Goal: Task Accomplishment & Management: Use online tool/utility

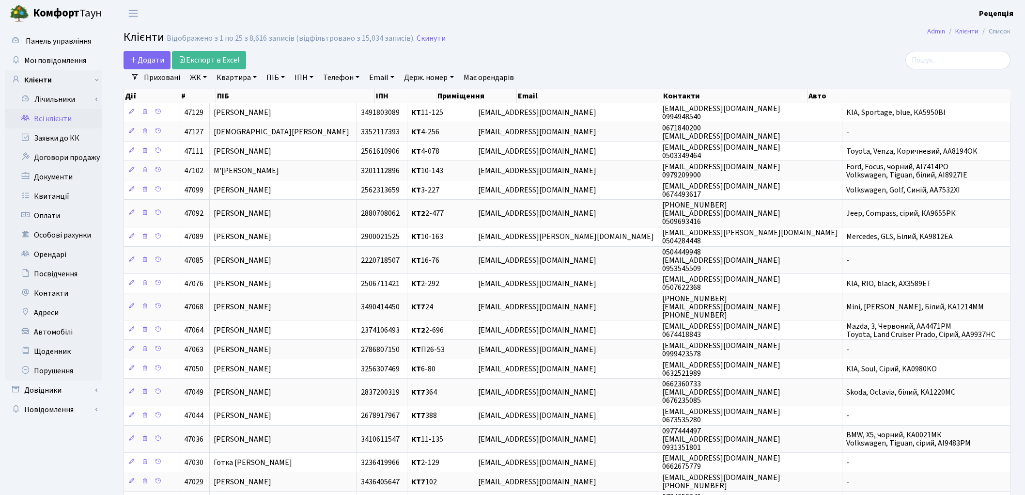
select select "25"
click at [759, 34] on h2 "Клієнти Відображено з 1 по 25 з 8,616 записів (відфільтровано з 15,034 записів)…" at bounding box center [567, 39] width 887 height 16
click at [65, 132] on link "Заявки до КК" at bounding box center [53, 137] width 97 height 19
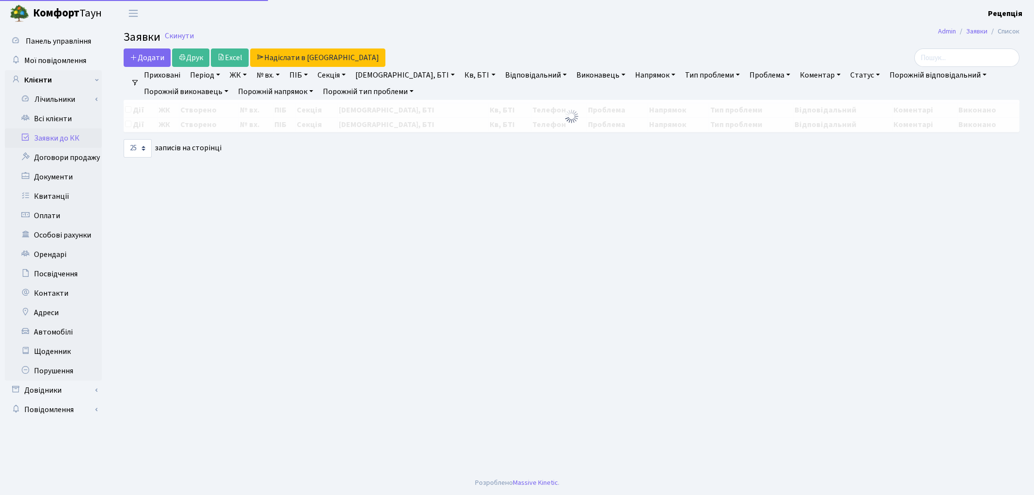
select select "25"
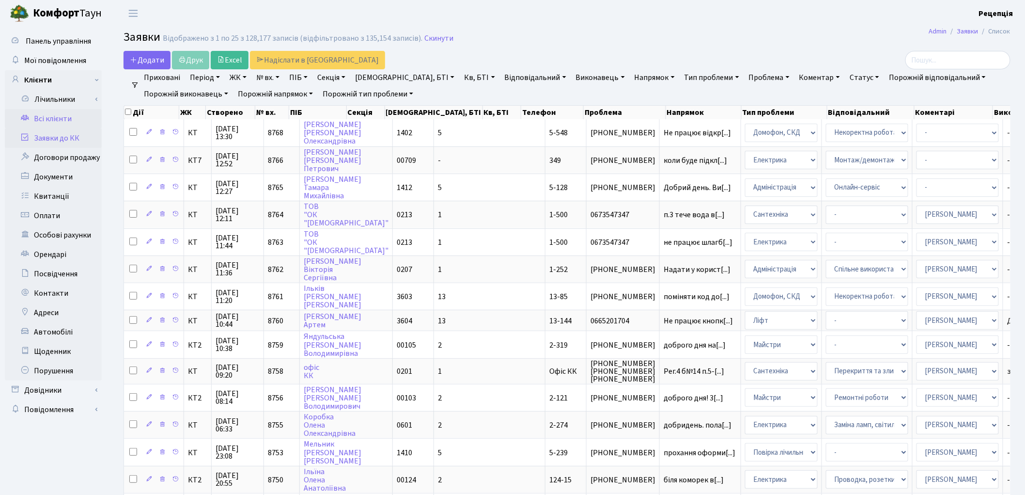
click at [78, 113] on link "Всі клієнти" at bounding box center [53, 118] width 97 height 19
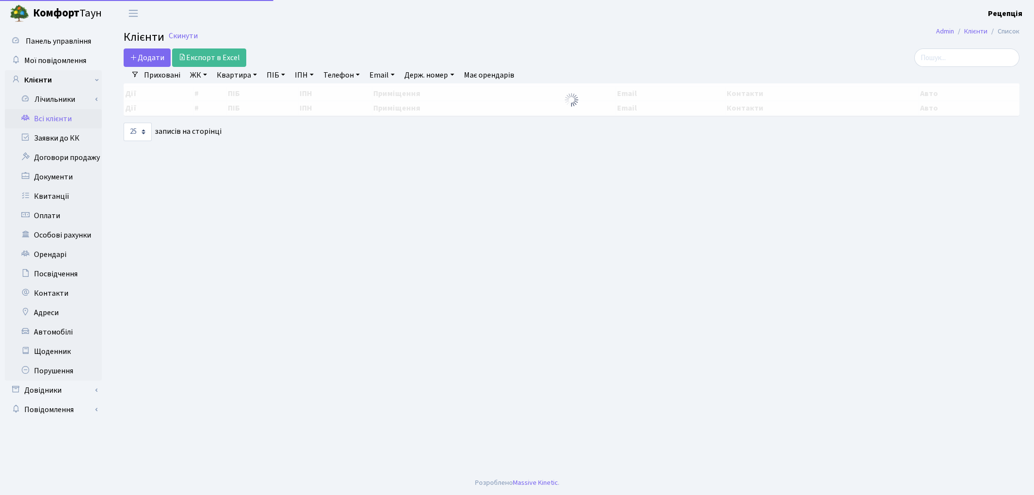
select select "25"
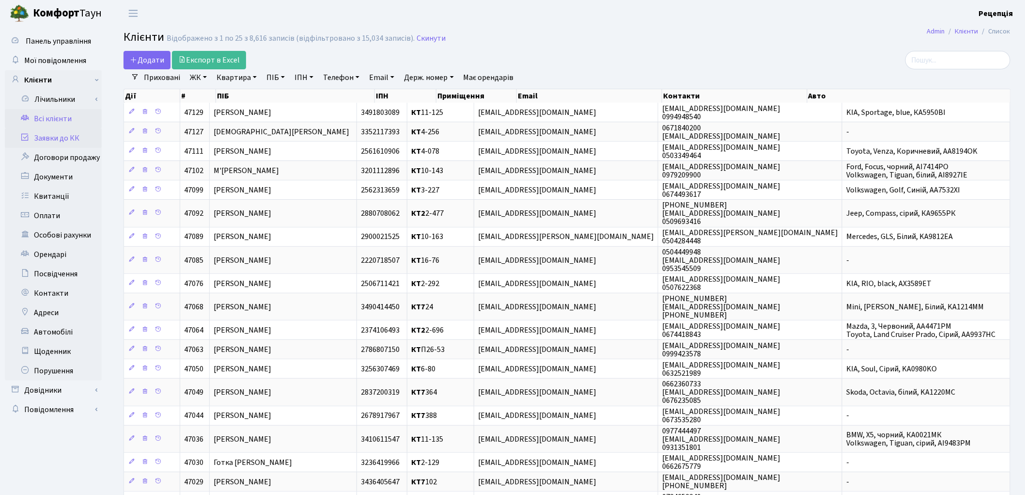
click at [68, 136] on link "Заявки до КК" at bounding box center [53, 137] width 97 height 19
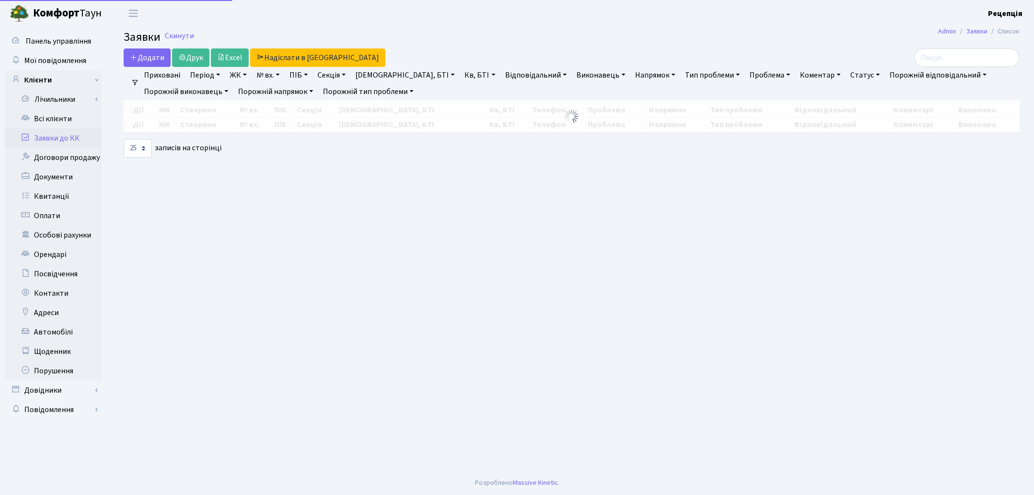
select select "25"
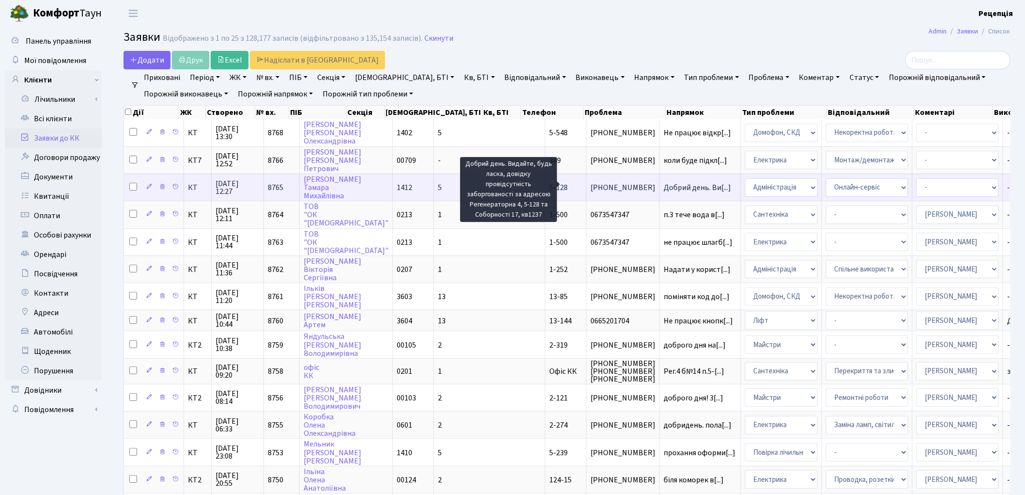
click at [664, 188] on span "Добрий день. Ви[...]" at bounding box center [697, 187] width 67 height 11
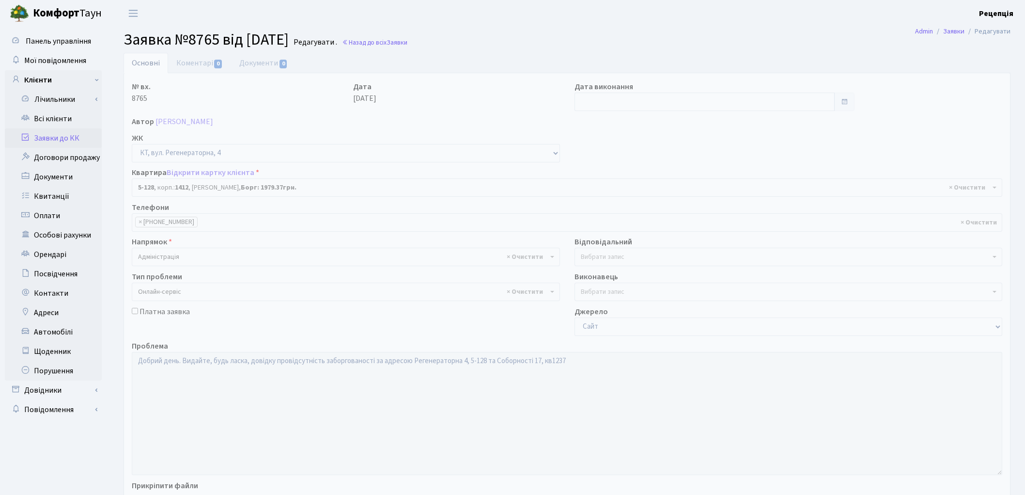
select select "2388"
select select "68"
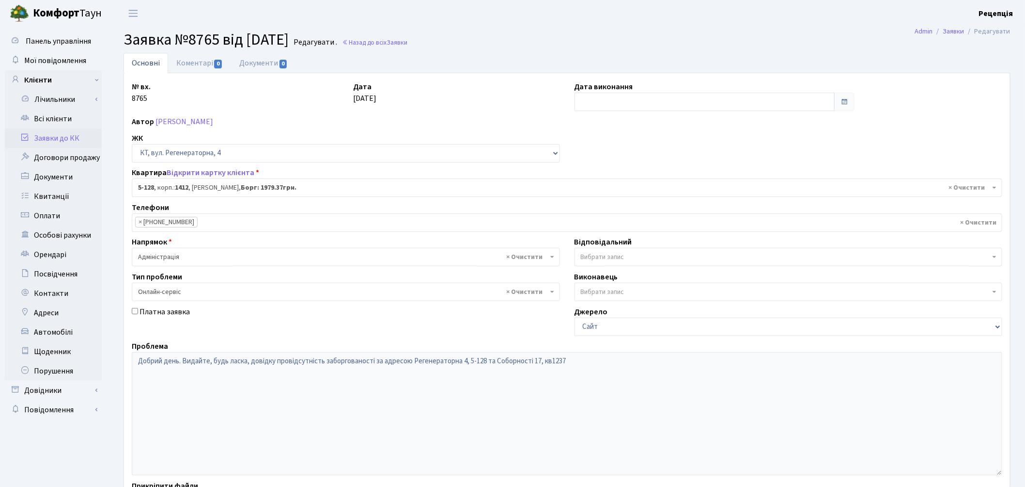
click at [159, 259] on span "× Адміністрація" at bounding box center [343, 257] width 410 height 10
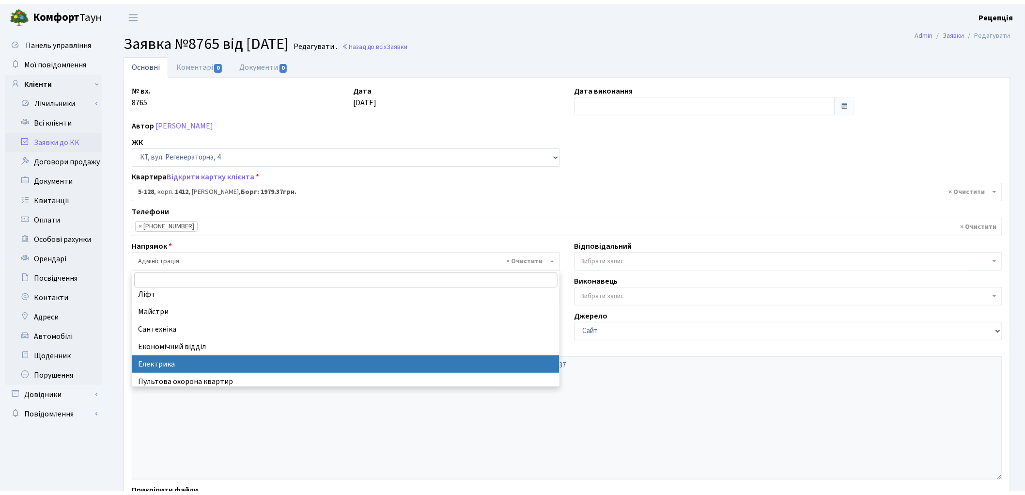
scroll to position [54, 0]
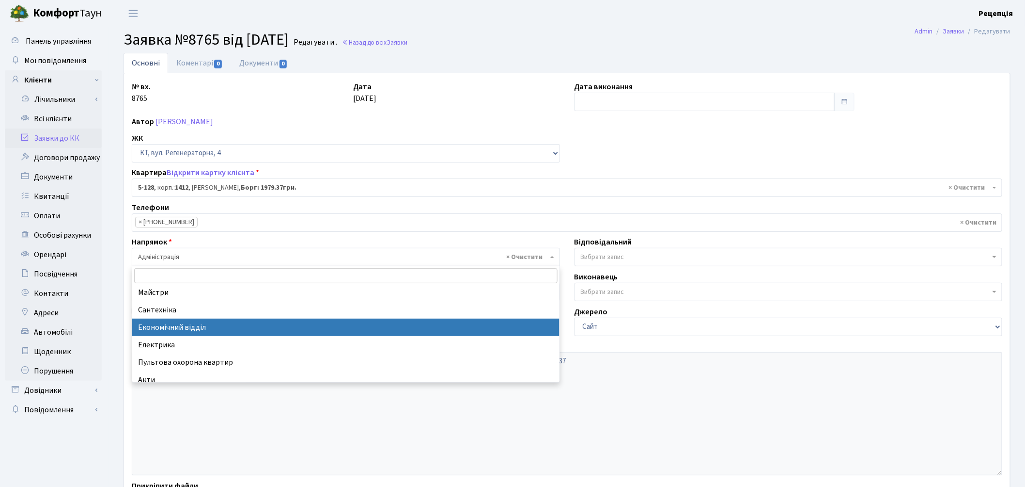
select select "9"
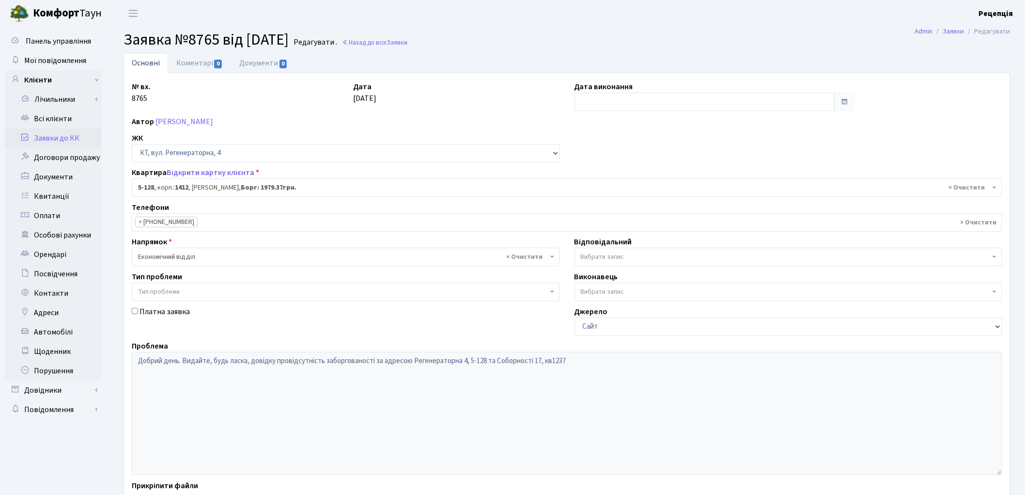
click at [171, 288] on span "Тип проблеми" at bounding box center [159, 292] width 42 height 10
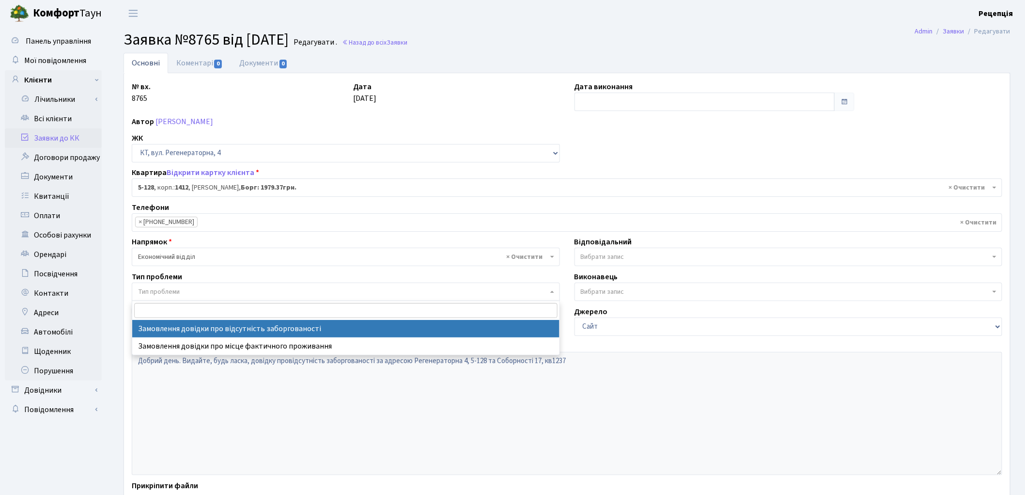
select select "35"
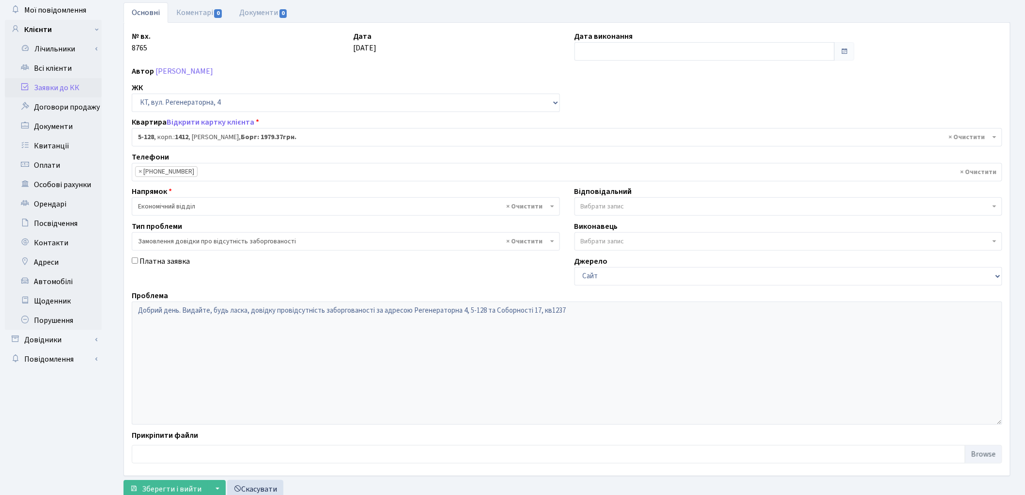
scroll to position [83, 0]
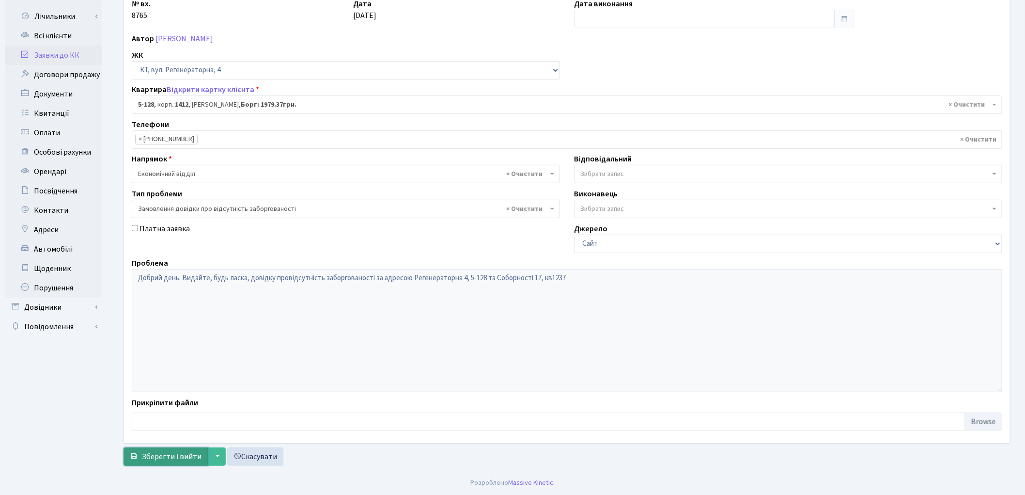
click at [178, 456] on span "Зберегти і вийти" at bounding box center [172, 456] width 60 height 11
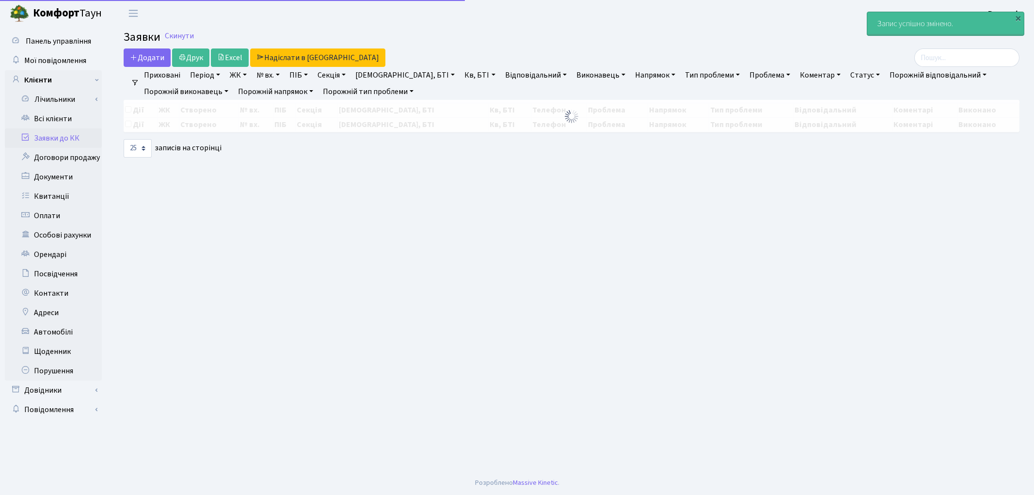
select select "25"
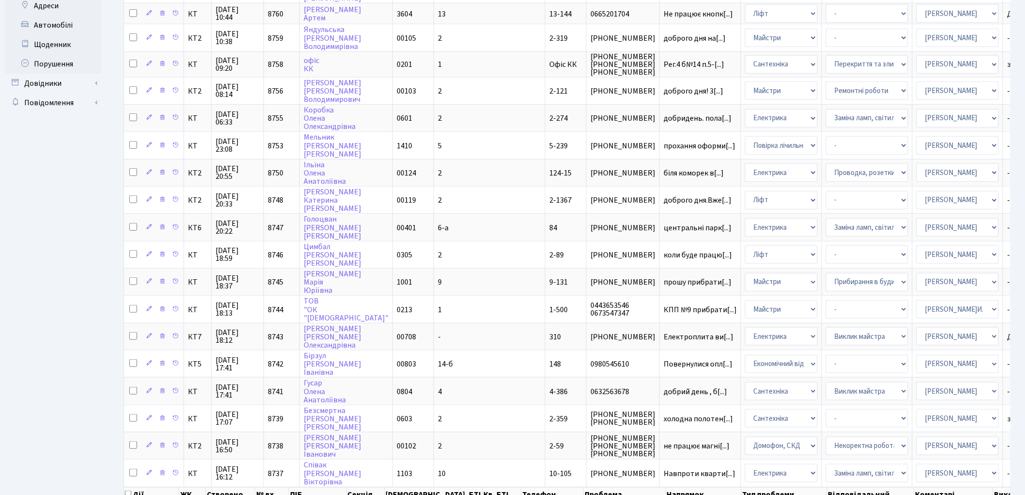
scroll to position [326, 0]
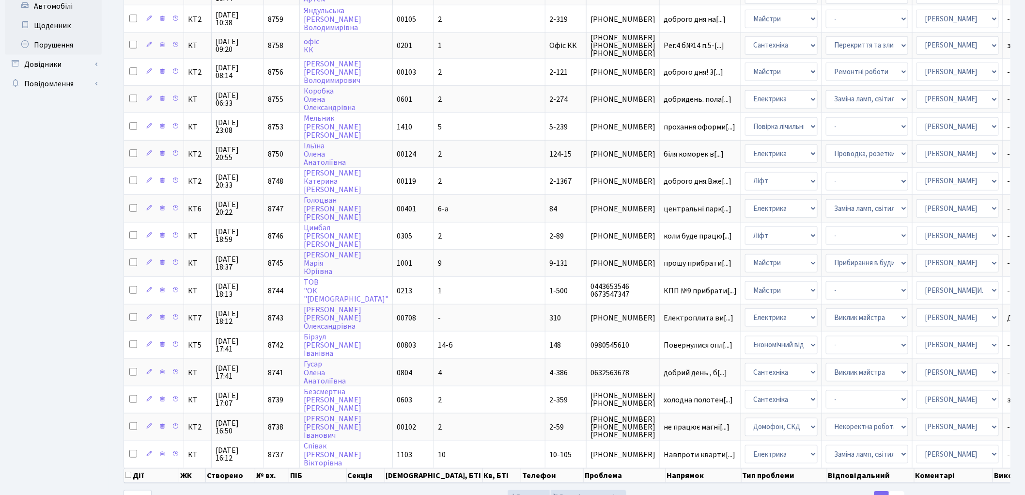
click at [900, 491] on link "2" at bounding box center [897, 499] width 16 height 17
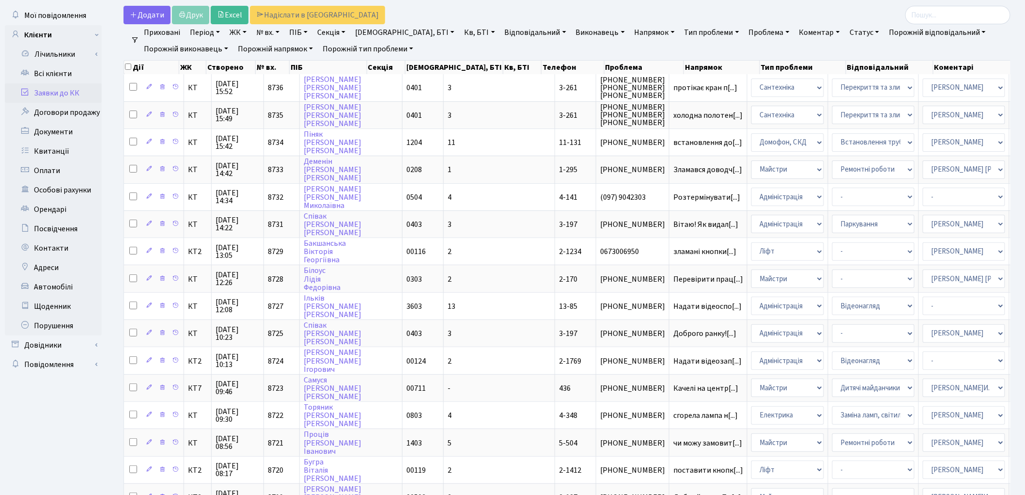
scroll to position [0, 0]
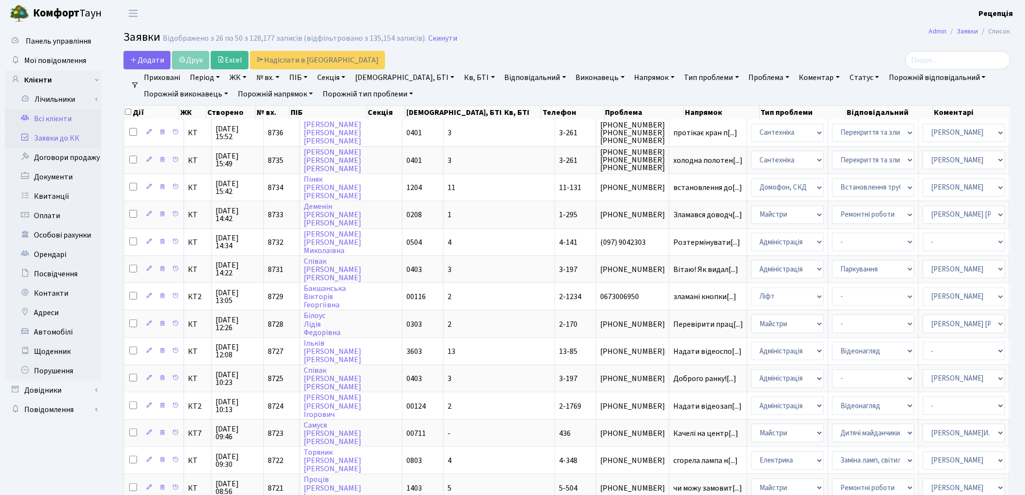
click at [52, 120] on link "Всі клієнти" at bounding box center [53, 118] width 97 height 19
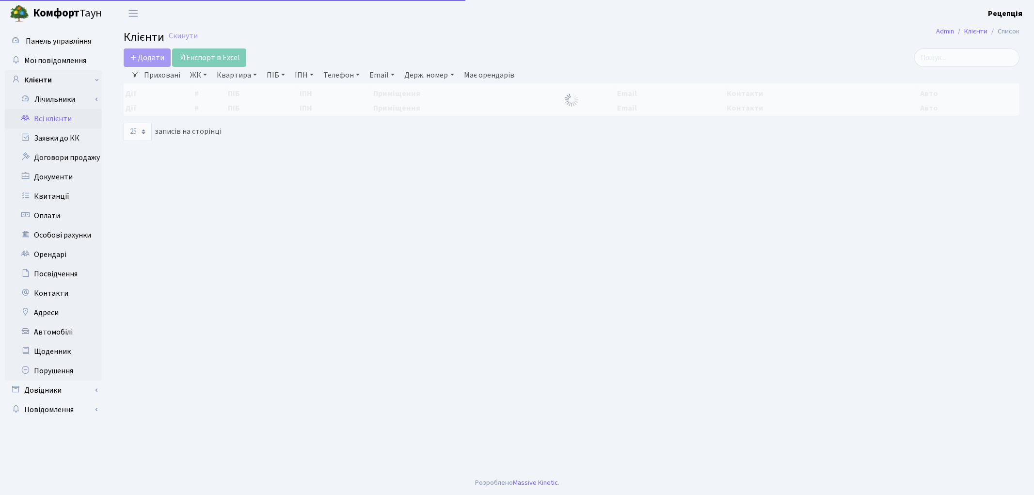
select select "25"
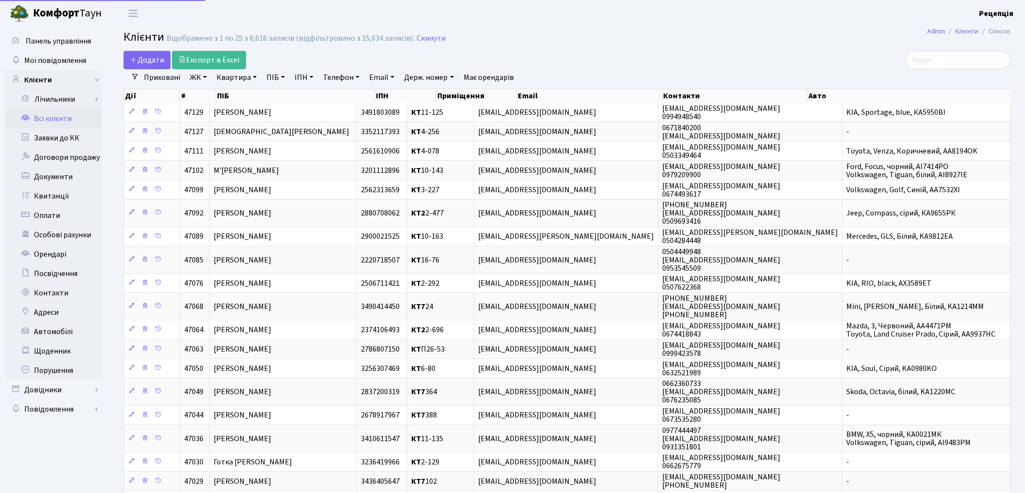
select select "25"
